Goal: Task Accomplishment & Management: Complete application form

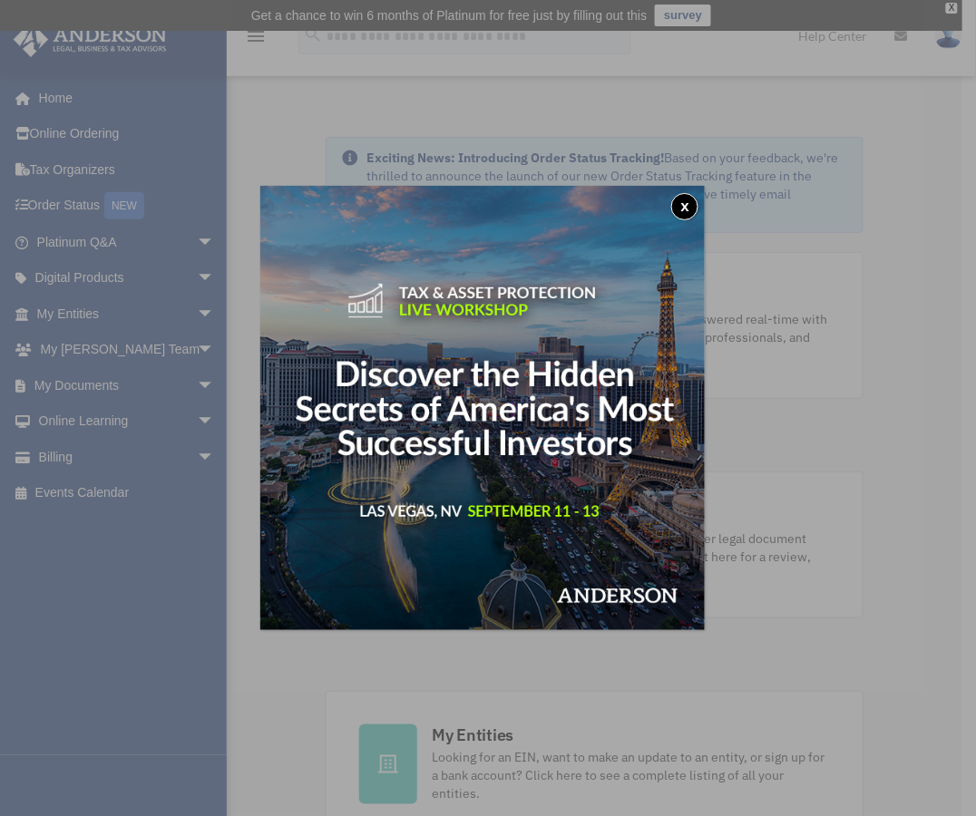
click at [696, 200] on button "x" at bounding box center [684, 206] width 27 height 27
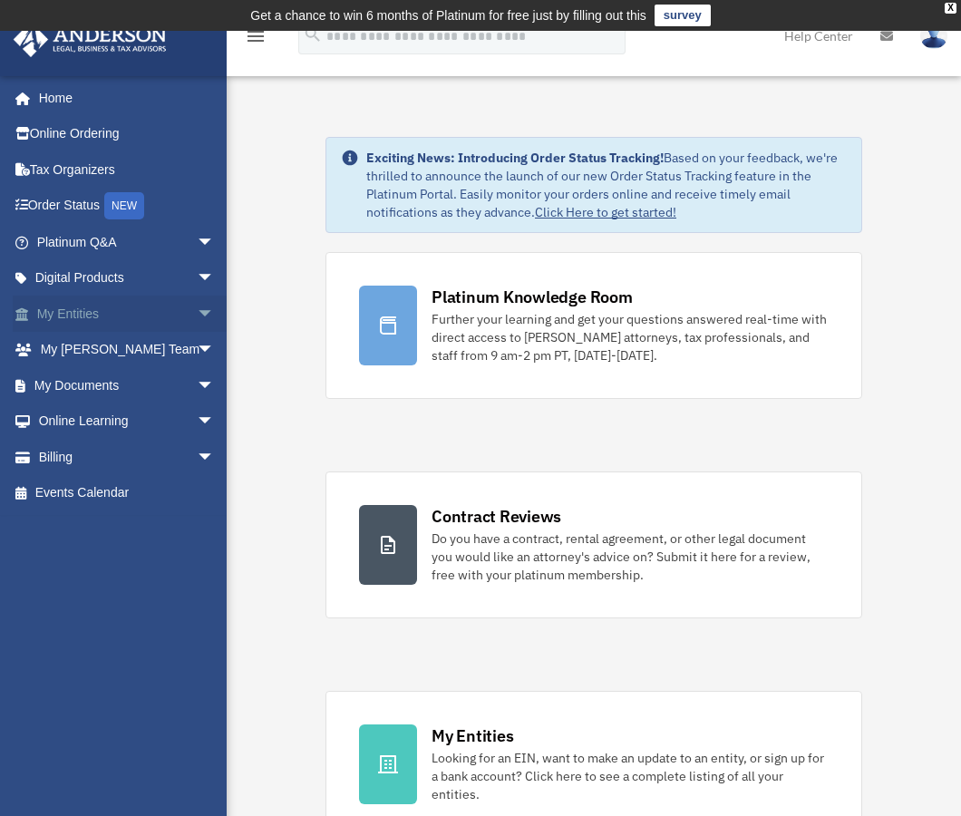
click at [197, 309] on span "arrow_drop_down" at bounding box center [215, 314] width 36 height 37
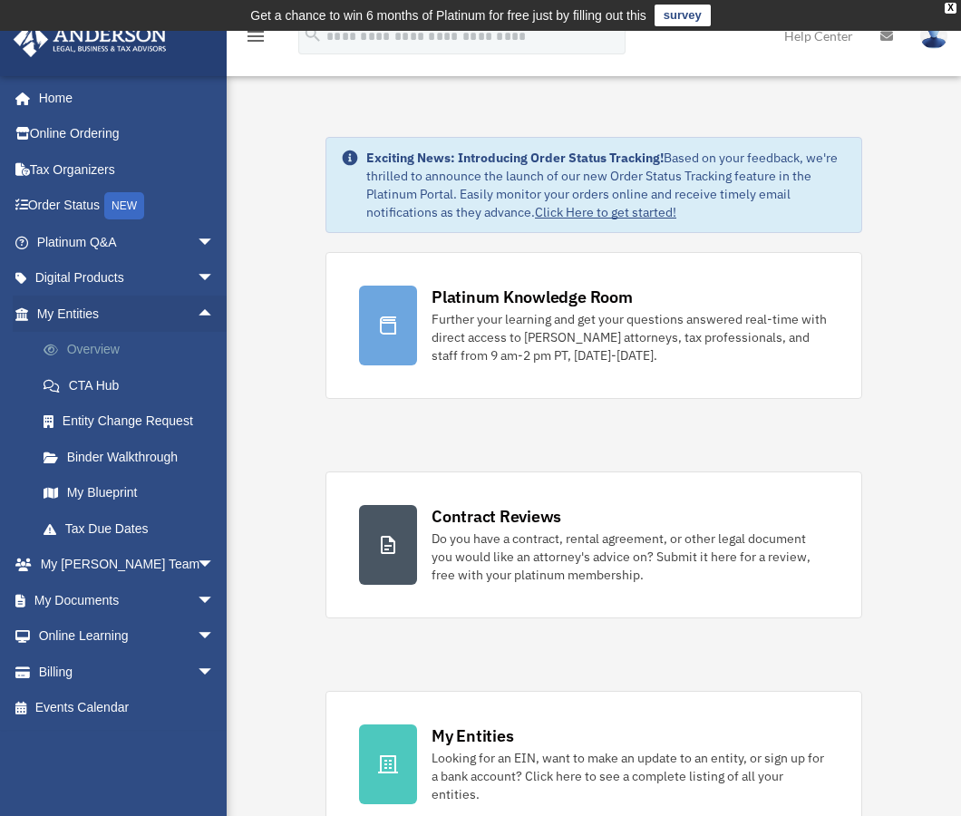
click at [85, 347] on link "Overview" at bounding box center [133, 350] width 217 height 36
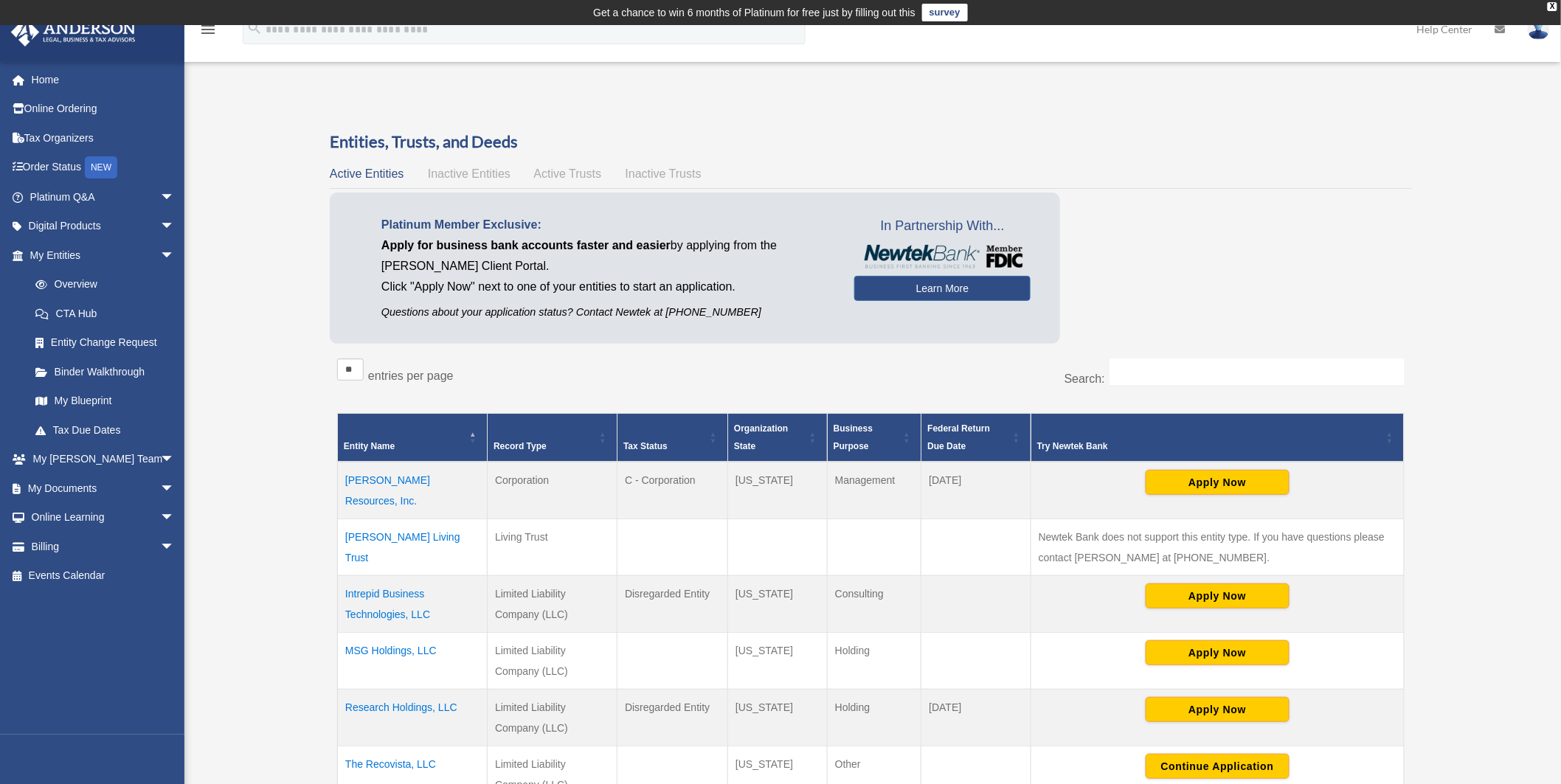
scroll to position [328, 0]
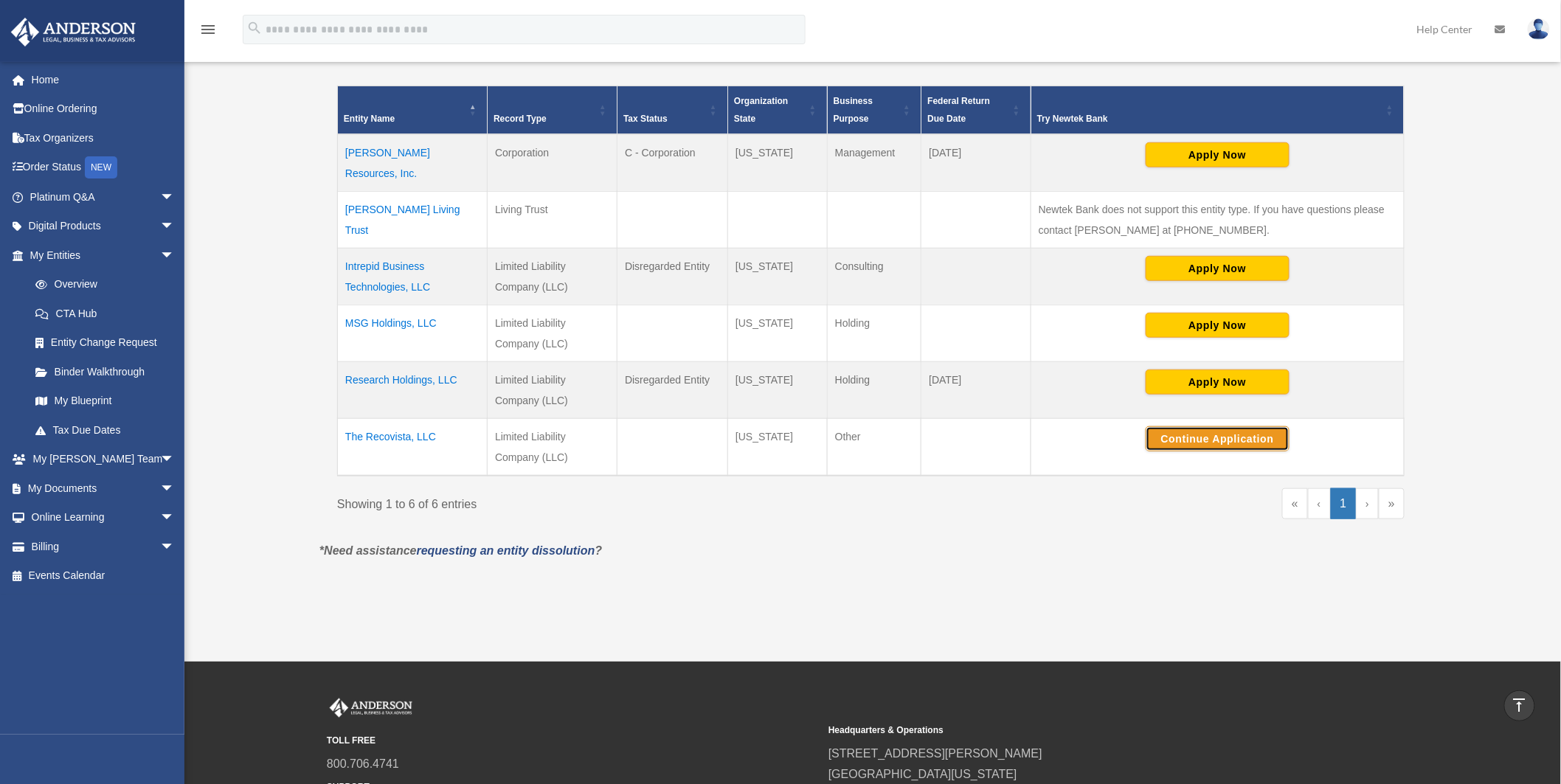
click at [1210, 446] on button "Continue Application" at bounding box center [1218, 438] width 144 height 25
click at [1225, 440] on button "Continue Application" at bounding box center [1218, 438] width 144 height 25
